Goal: Transaction & Acquisition: Purchase product/service

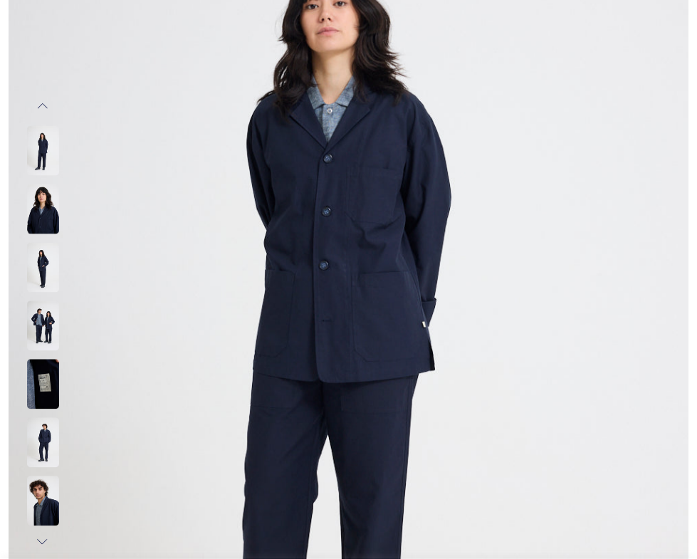
scroll to position [259, 0]
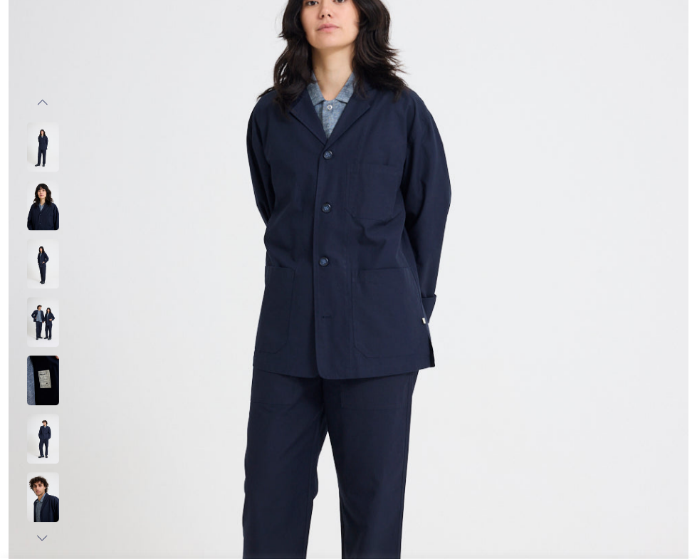
click at [32, 218] on img at bounding box center [43, 206] width 32 height 50
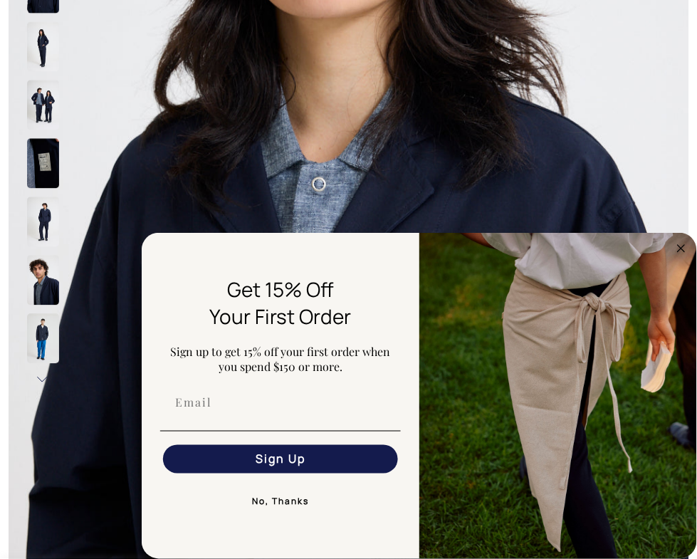
scroll to position [406, 0]
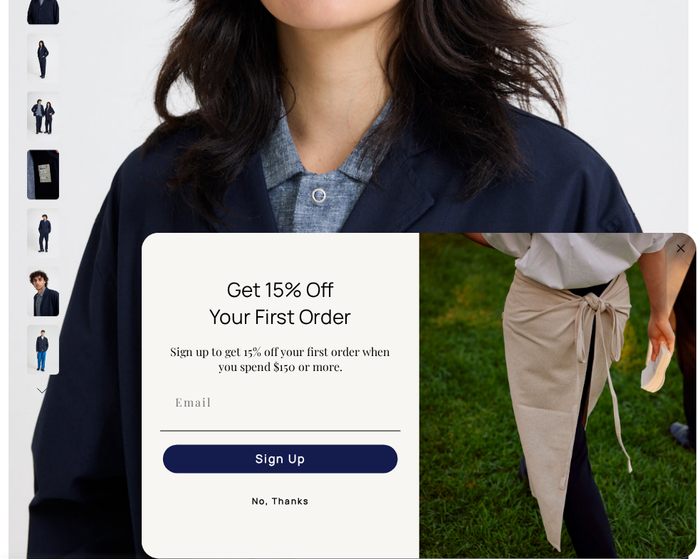
click at [676, 249] on circle "Close dialog" at bounding box center [681, 248] width 16 height 16
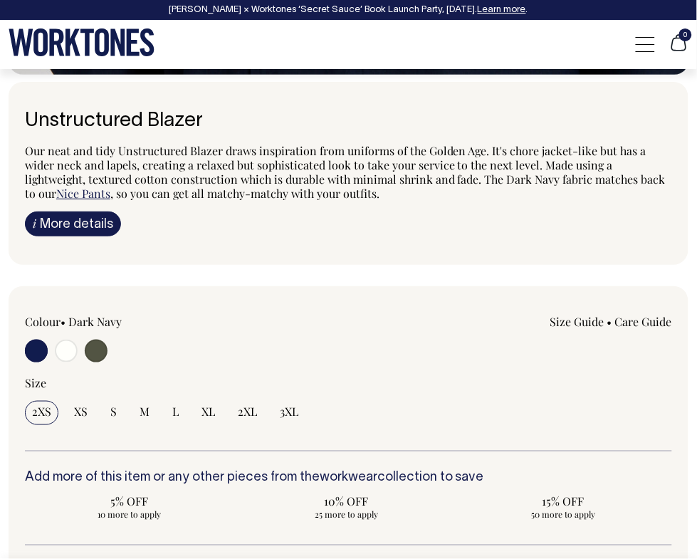
scroll to position [1031, 0]
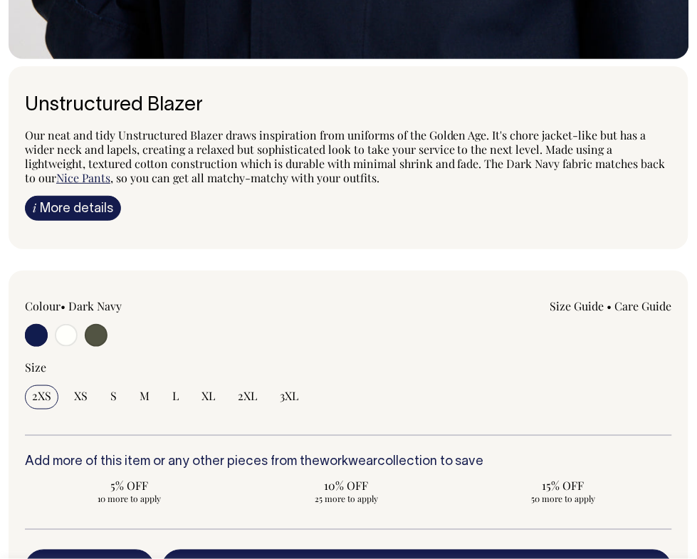
click at [96, 347] on input "radio" at bounding box center [96, 335] width 23 height 23
radio input "true"
radio input "false"
radio input "true"
select select "Olive"
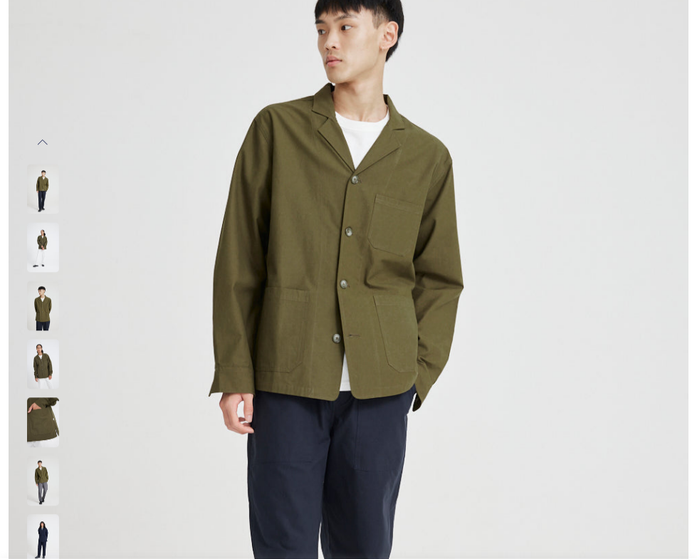
scroll to position [206, 0]
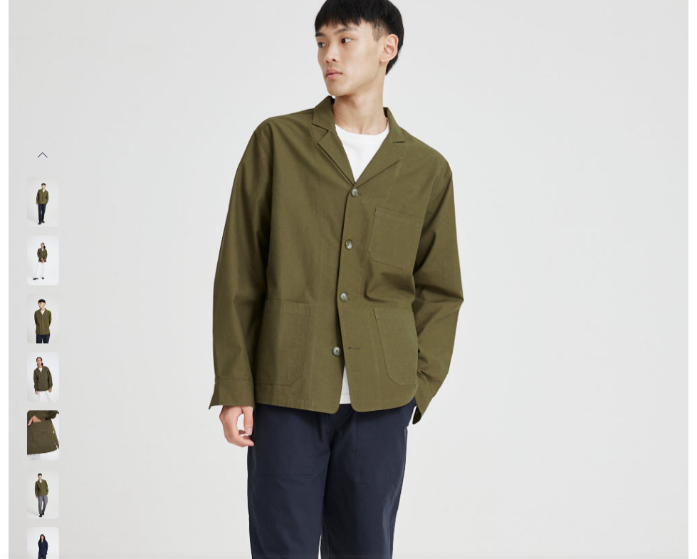
click at [42, 324] on img at bounding box center [43, 319] width 32 height 50
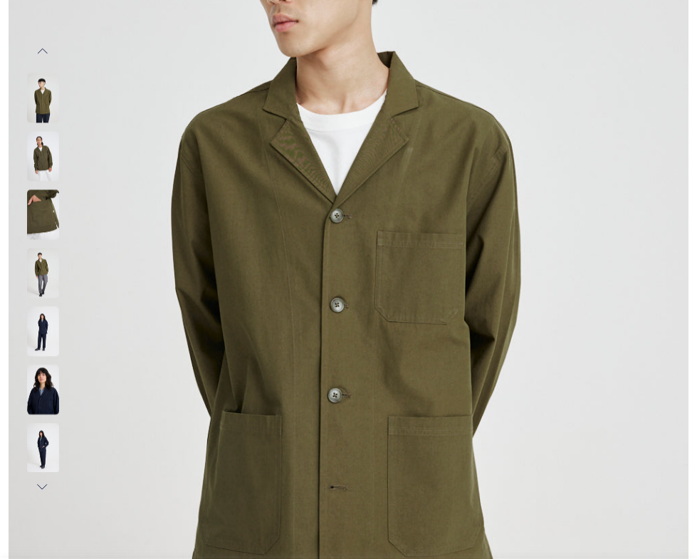
scroll to position [311, 0]
click at [33, 278] on img at bounding box center [43, 273] width 32 height 50
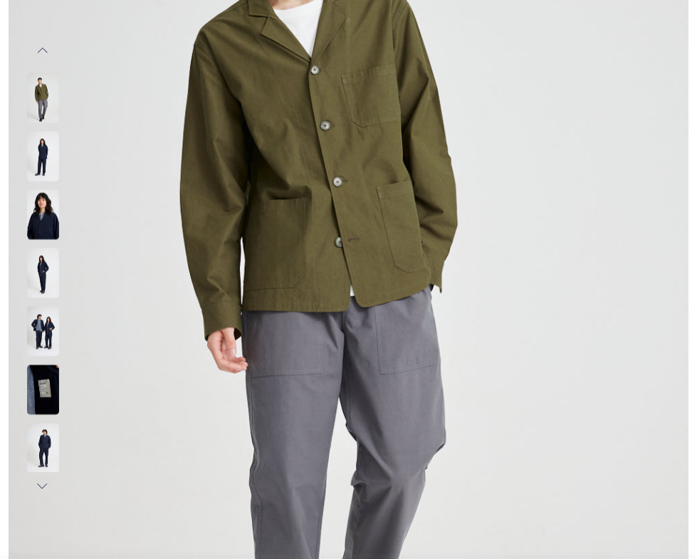
click at [46, 340] on img at bounding box center [43, 332] width 32 height 50
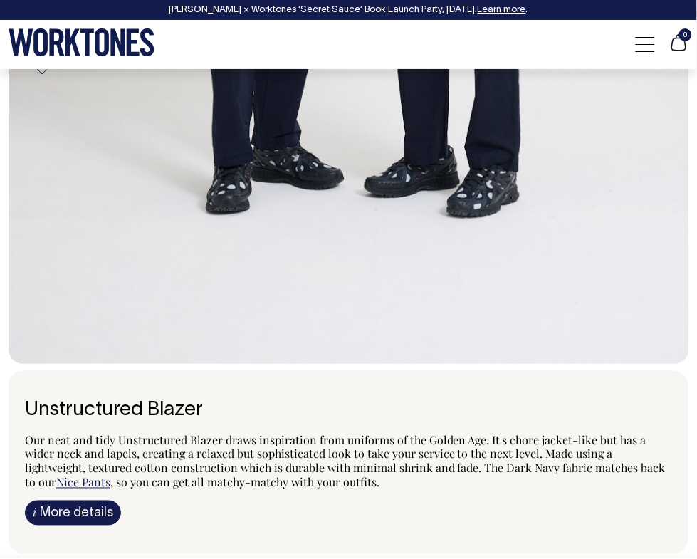
scroll to position [836, 0]
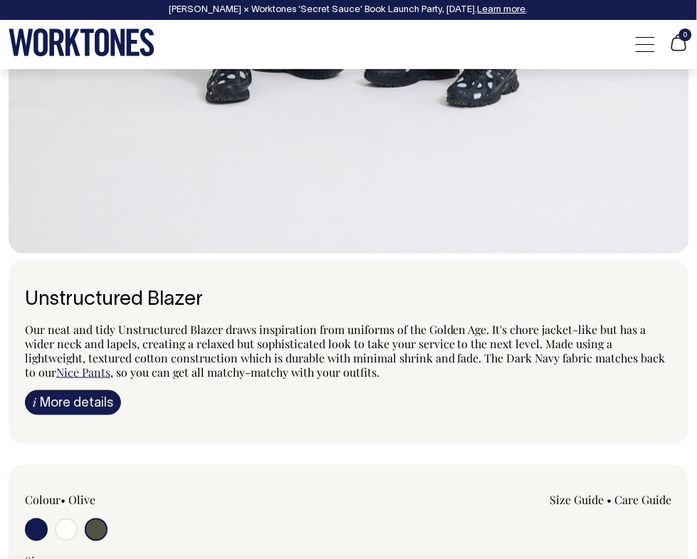
click at [68, 541] on input "radio" at bounding box center [66, 529] width 23 height 23
radio input "true"
select select "Off-White"
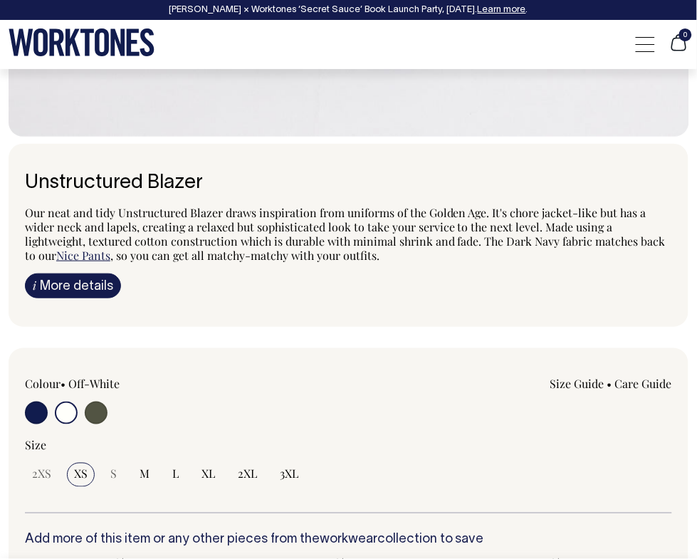
scroll to position [972, 0]
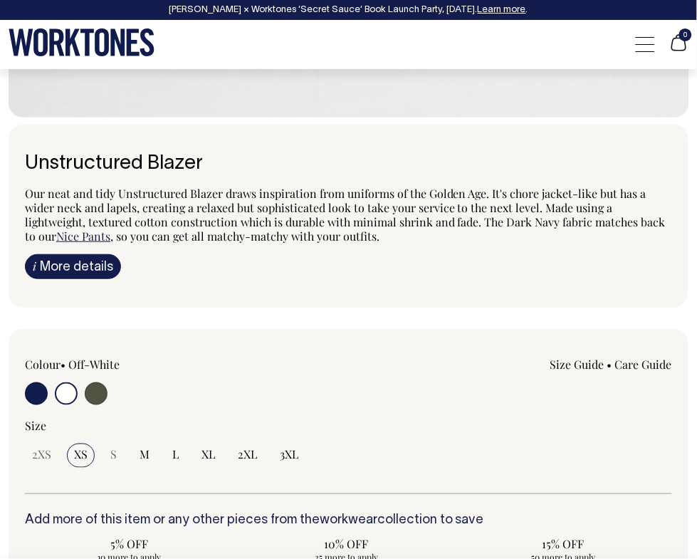
click at [101, 405] on input "radio" at bounding box center [96, 393] width 23 height 23
radio input "true"
radio input "false"
radio input "true"
select select "Olive"
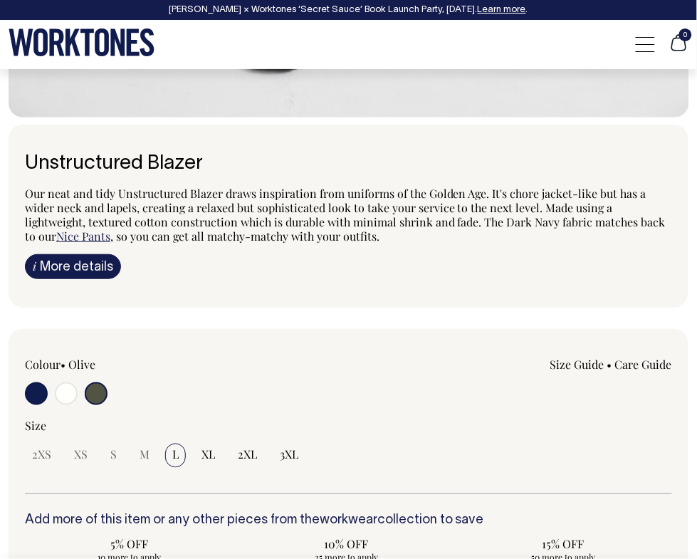
click at [277, 466] on div "2XS XS S M L XL 2XL 3XL" at bounding box center [348, 454] width 647 height 23
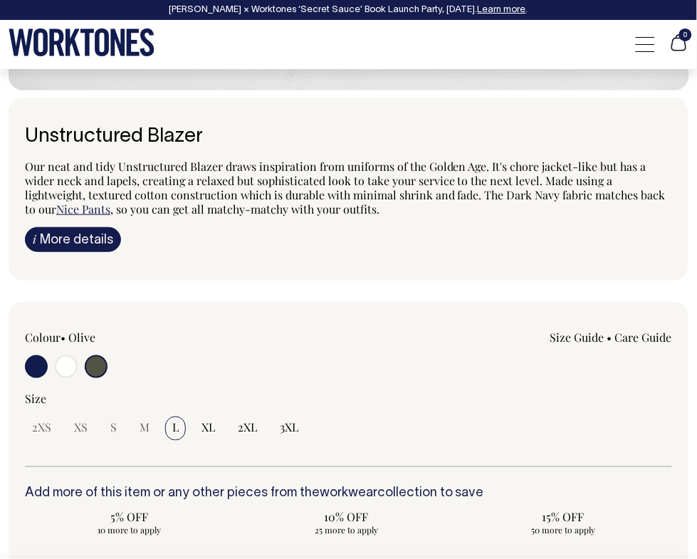
scroll to position [1000, 0]
click at [280, 434] on span "3XL" at bounding box center [289, 427] width 19 height 14
click at [280, 440] on input "3XL" at bounding box center [289, 428] width 33 height 24
radio input "true"
select select "3XL"
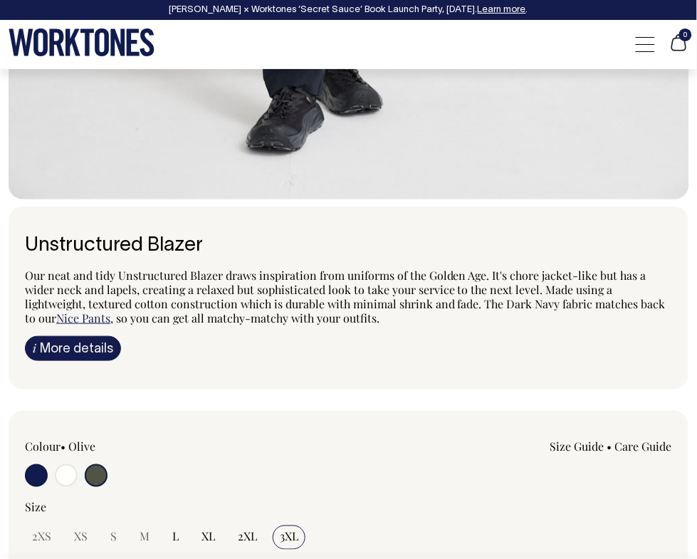
scroll to position [910, 0]
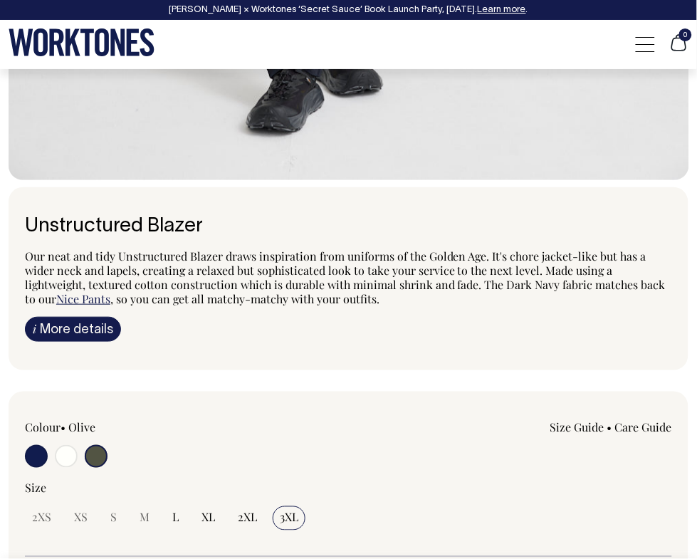
click at [564, 434] on link "Size Guide" at bounding box center [577, 426] width 54 height 15
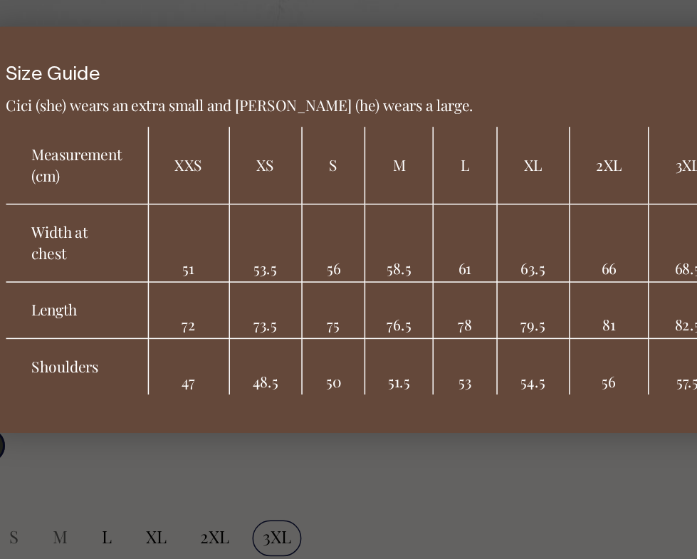
scroll to position [942, 0]
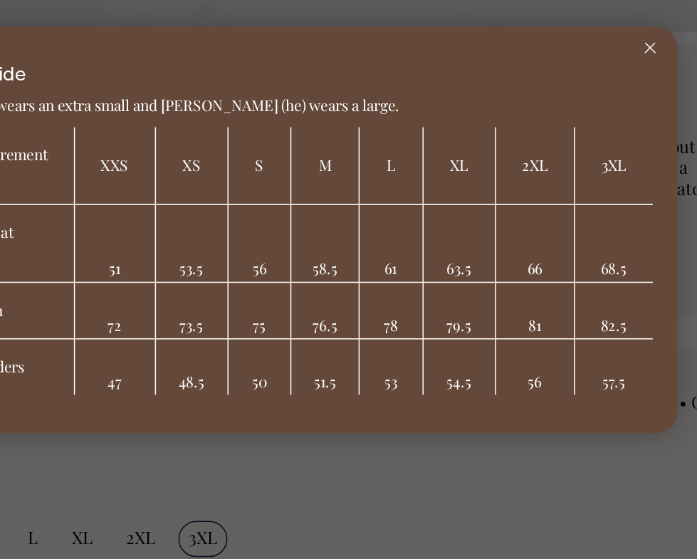
click at [582, 168] on div at bounding box center [587, 158] width 36 height 28
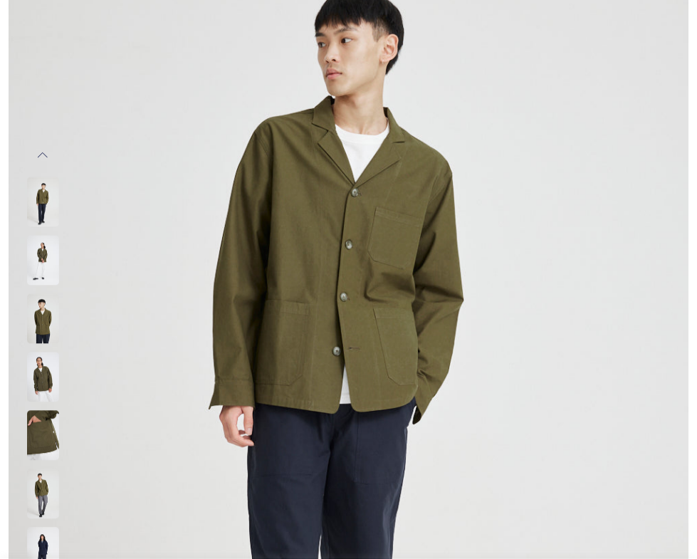
scroll to position [201, 0]
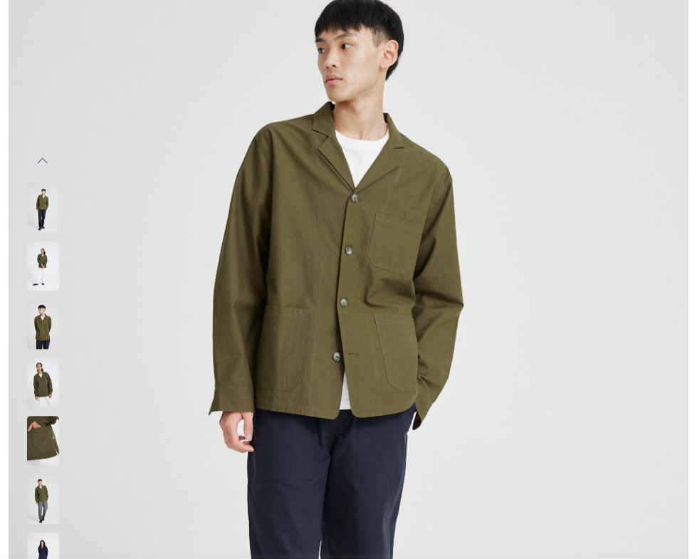
click at [41, 325] on img at bounding box center [43, 325] width 32 height 50
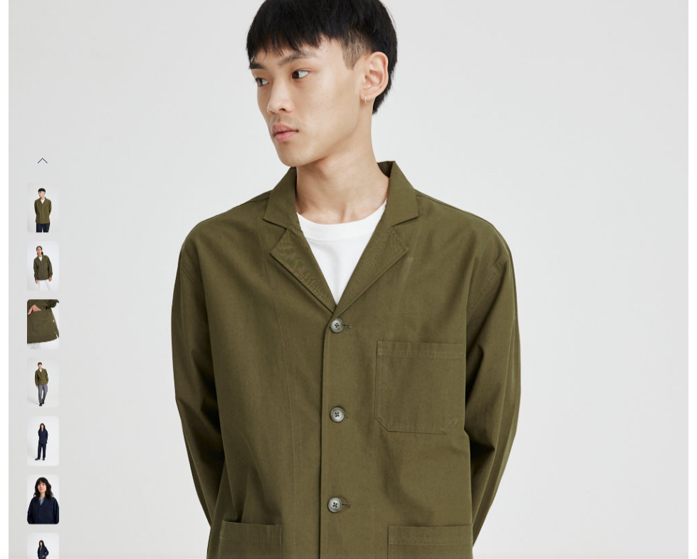
click at [38, 391] on img at bounding box center [43, 383] width 32 height 50
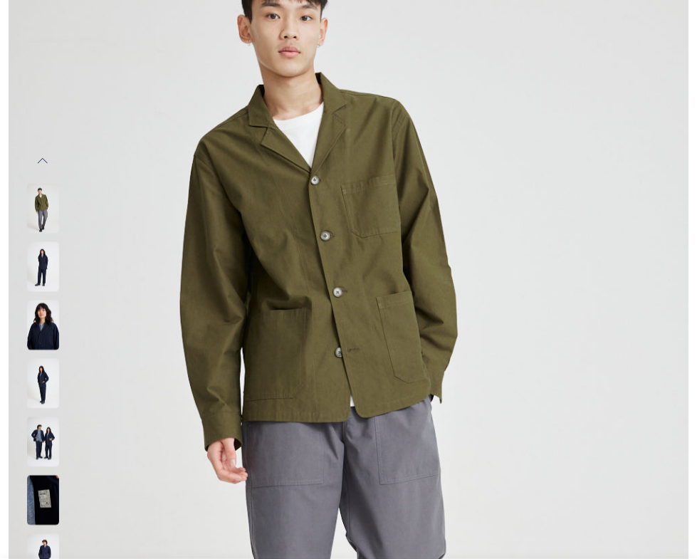
click at [41, 389] on img at bounding box center [43, 384] width 32 height 50
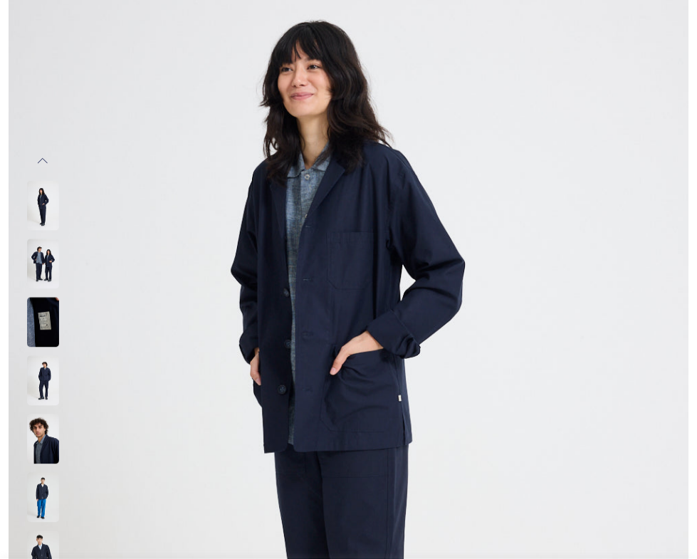
click at [36, 506] on img at bounding box center [43, 498] width 32 height 50
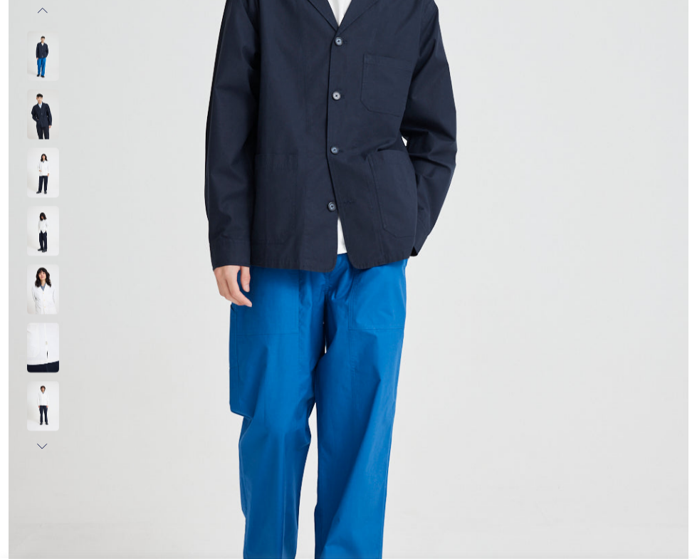
scroll to position [0, 0]
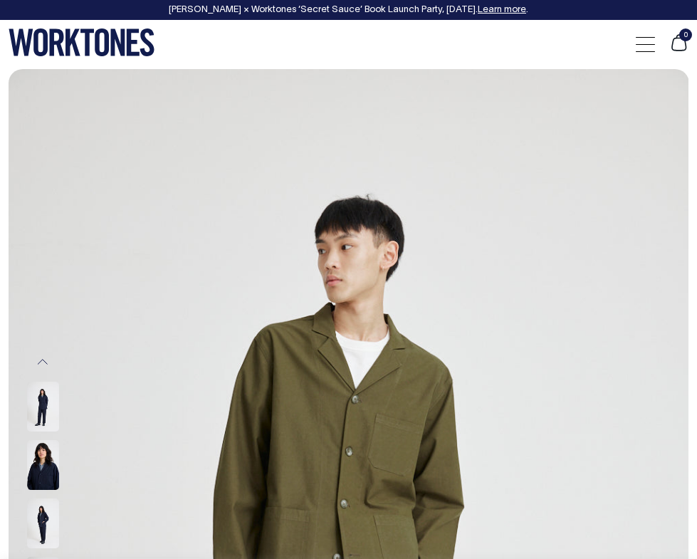
select select "Olive"
click at [644, 51] on span at bounding box center [645, 51] width 19 height 1
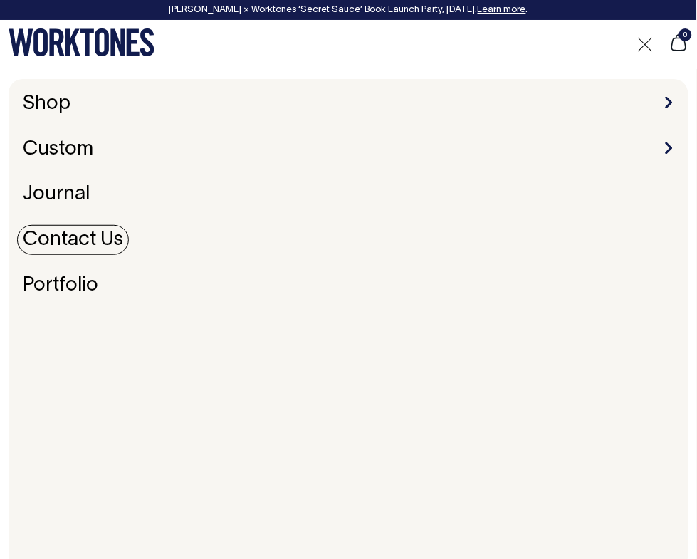
click at [44, 243] on link "Contact Us" at bounding box center [73, 240] width 112 height 30
